Goal: Task Accomplishment & Management: Use online tool/utility

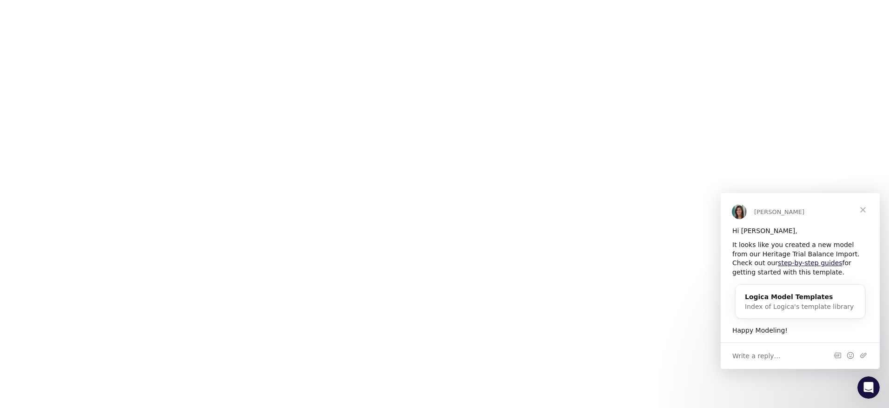
click at [865, 204] on span "Close" at bounding box center [862, 209] width 33 height 33
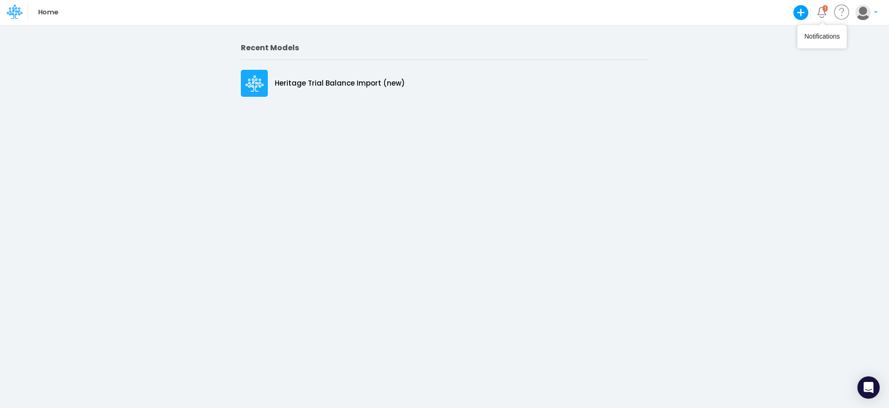
click at [825, 11] on span "1" at bounding box center [826, 8] width 6 height 7
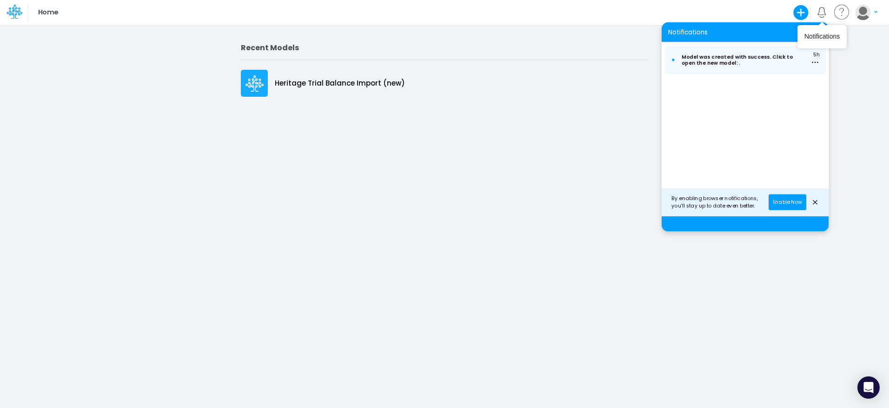
click at [812, 202] on icon "close notification" at bounding box center [814, 202] width 7 height 10
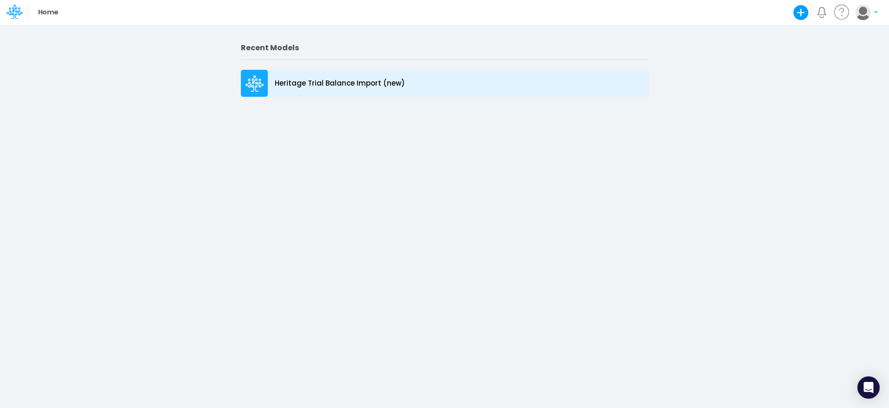
click at [580, 93] on div "Heritage Trial Balance Import (new)" at bounding box center [445, 83] width 408 height 27
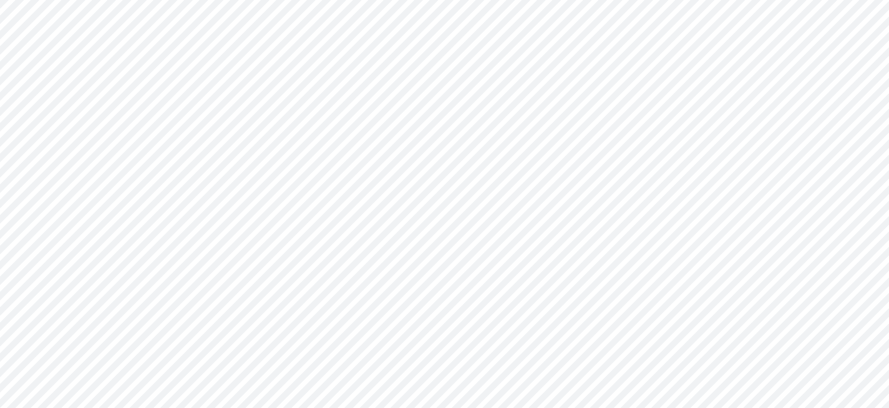
type input "0"
